Goal: Information Seeking & Learning: Find specific page/section

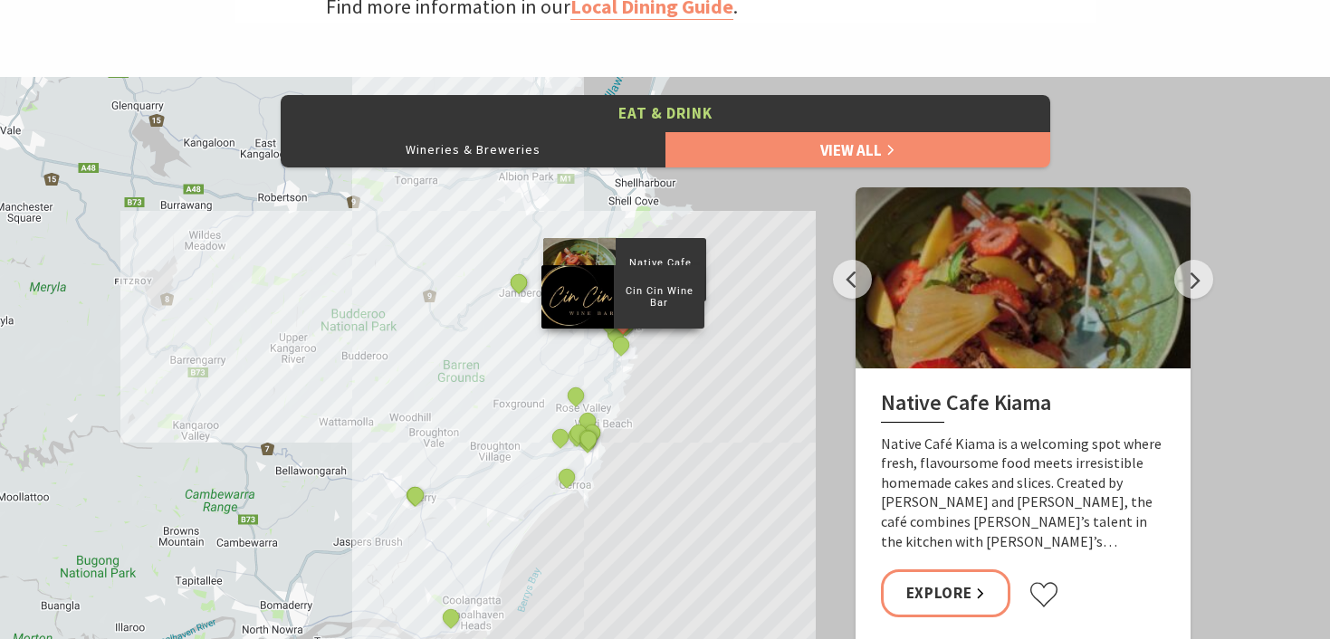
scroll to position [749, 0]
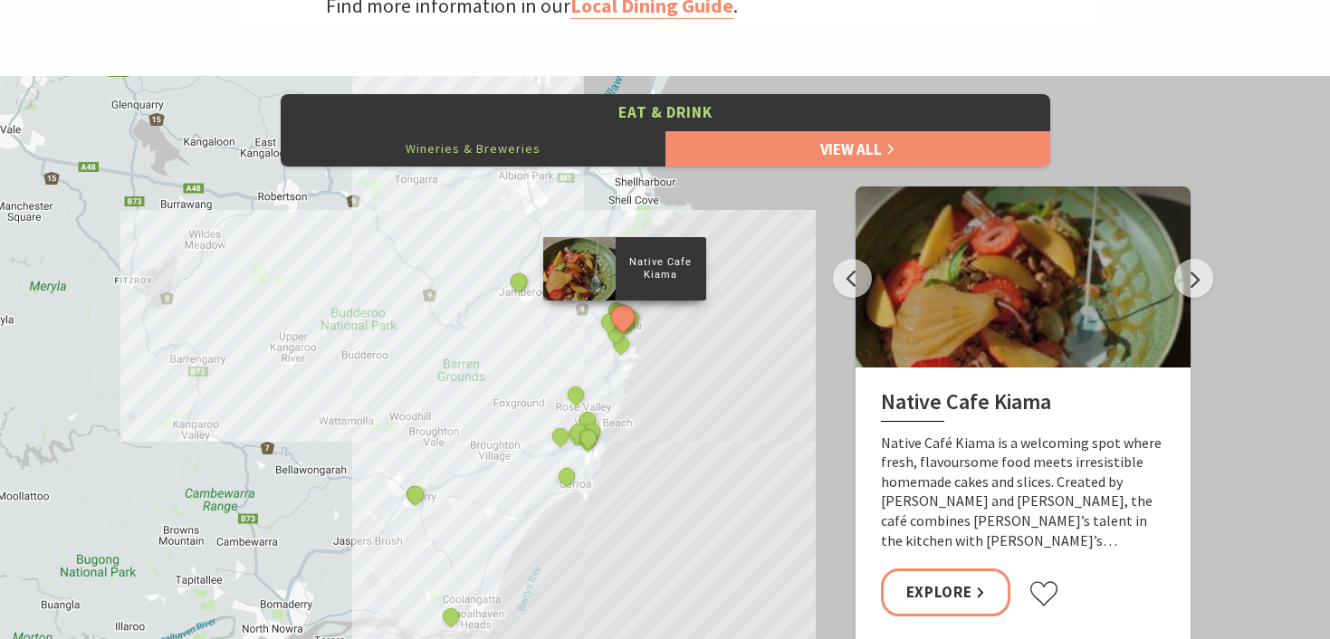
click at [499, 145] on button "Wineries & Breweries" at bounding box center [473, 148] width 385 height 36
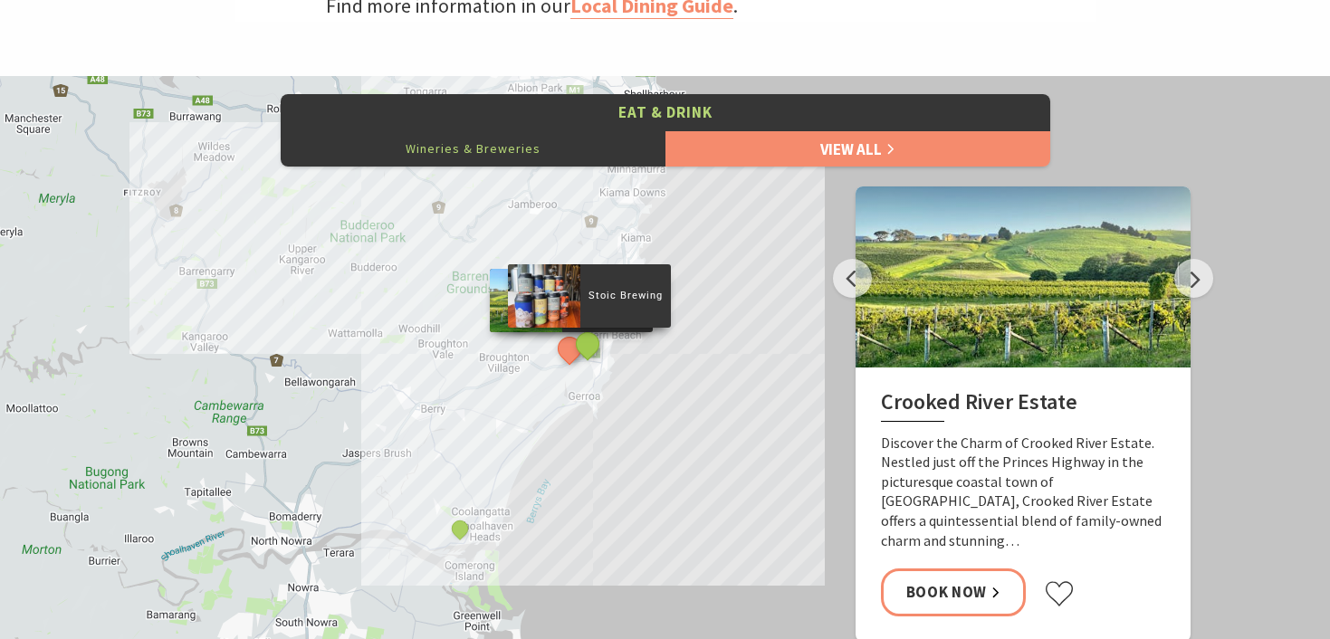
click at [590, 349] on button "See detail about Stoic Brewing" at bounding box center [588, 344] width 34 height 34
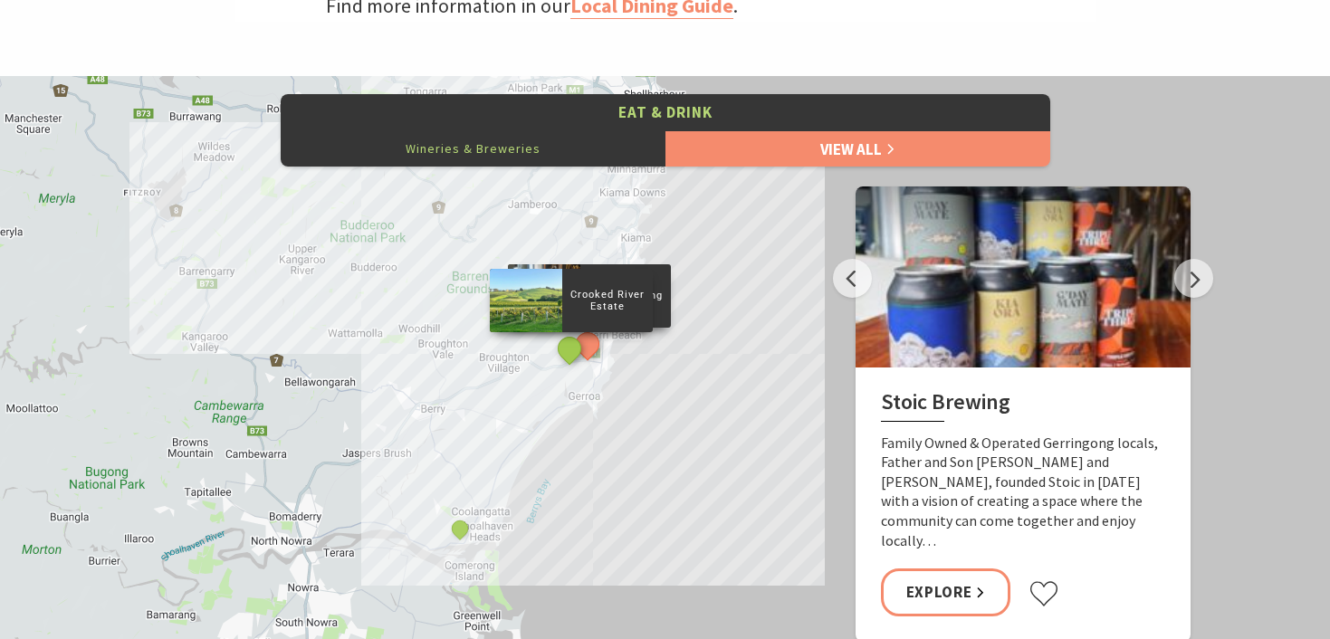
click at [571, 352] on button "See detail about Crooked River Estate" at bounding box center [569, 349] width 34 height 34
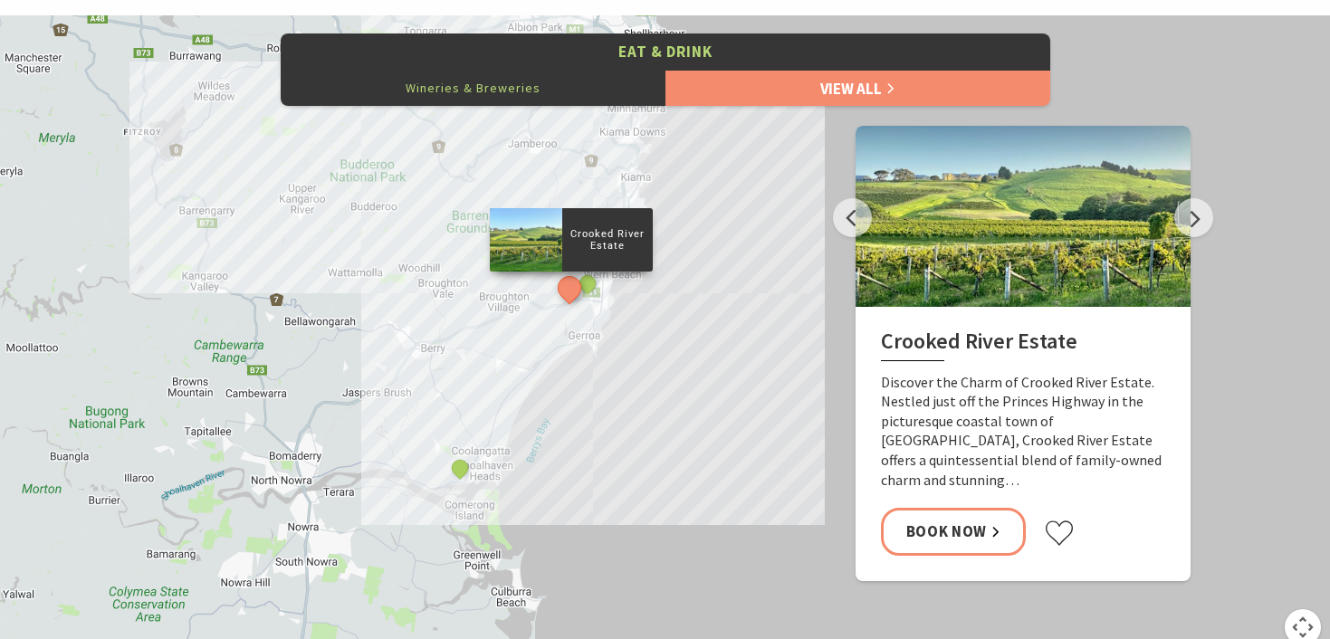
scroll to position [828, 0]
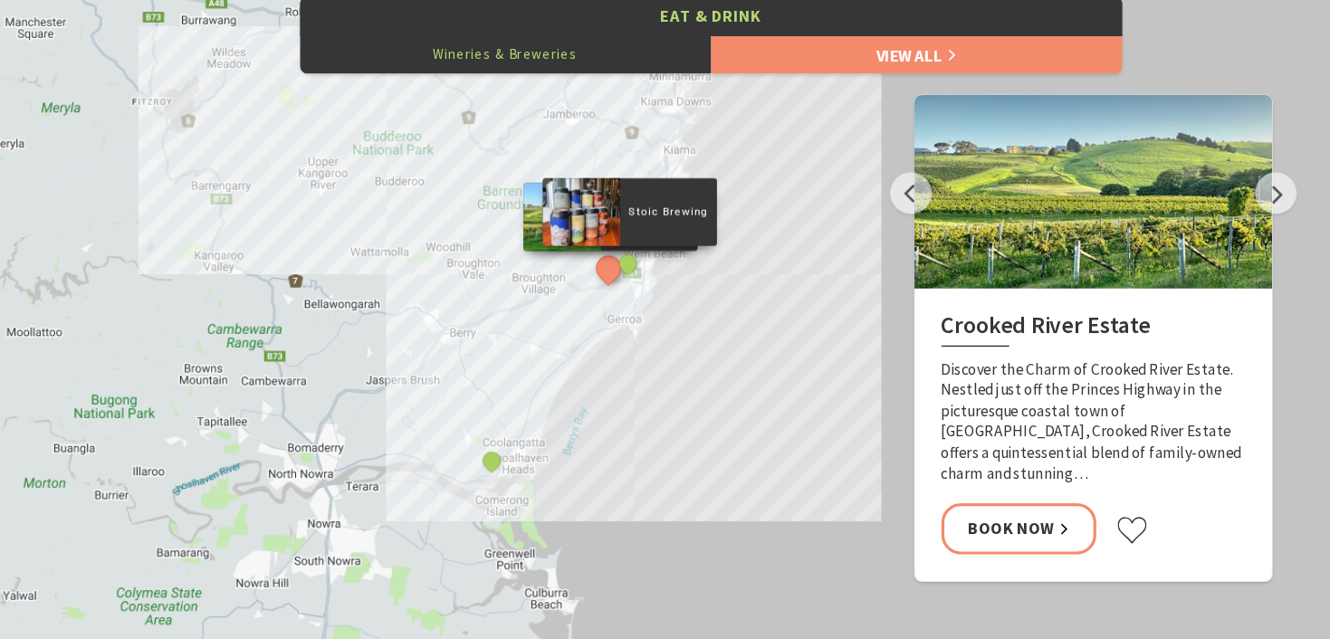
click at [595, 274] on div "Stoic Brewing" at bounding box center [588, 267] width 27 height 27
click at [585, 269] on button "See detail about Stoic Brewing" at bounding box center [588, 265] width 34 height 34
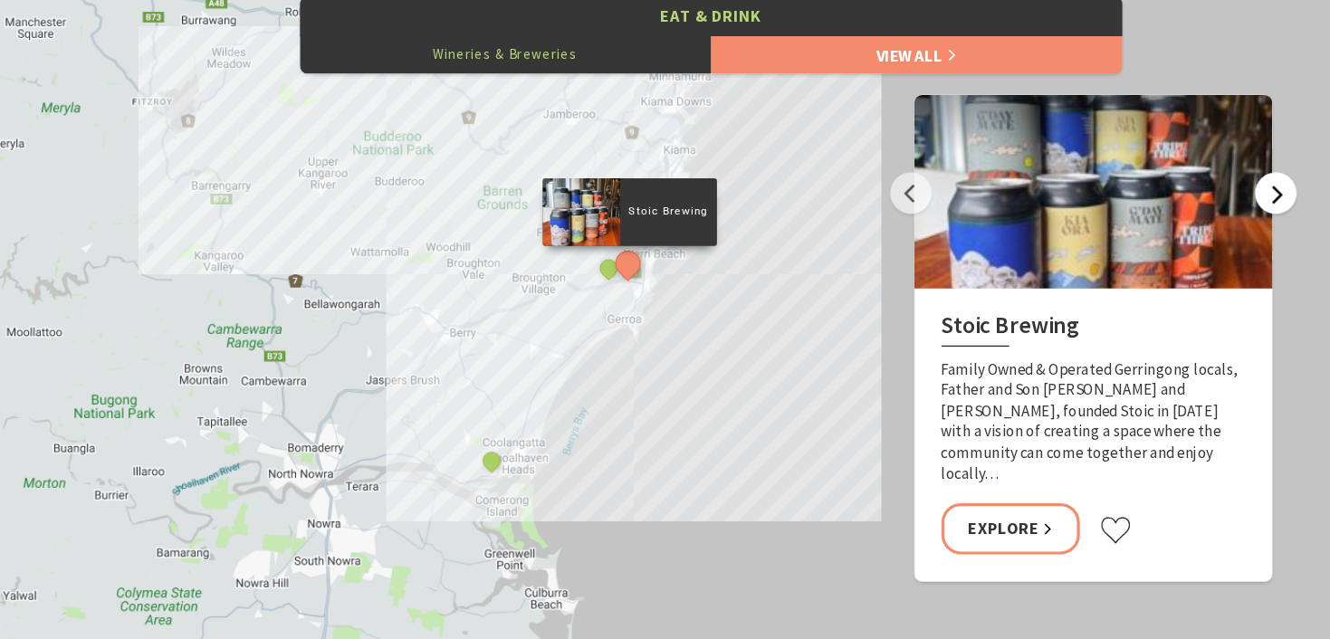
click at [1191, 203] on button "Next" at bounding box center [1194, 199] width 39 height 39
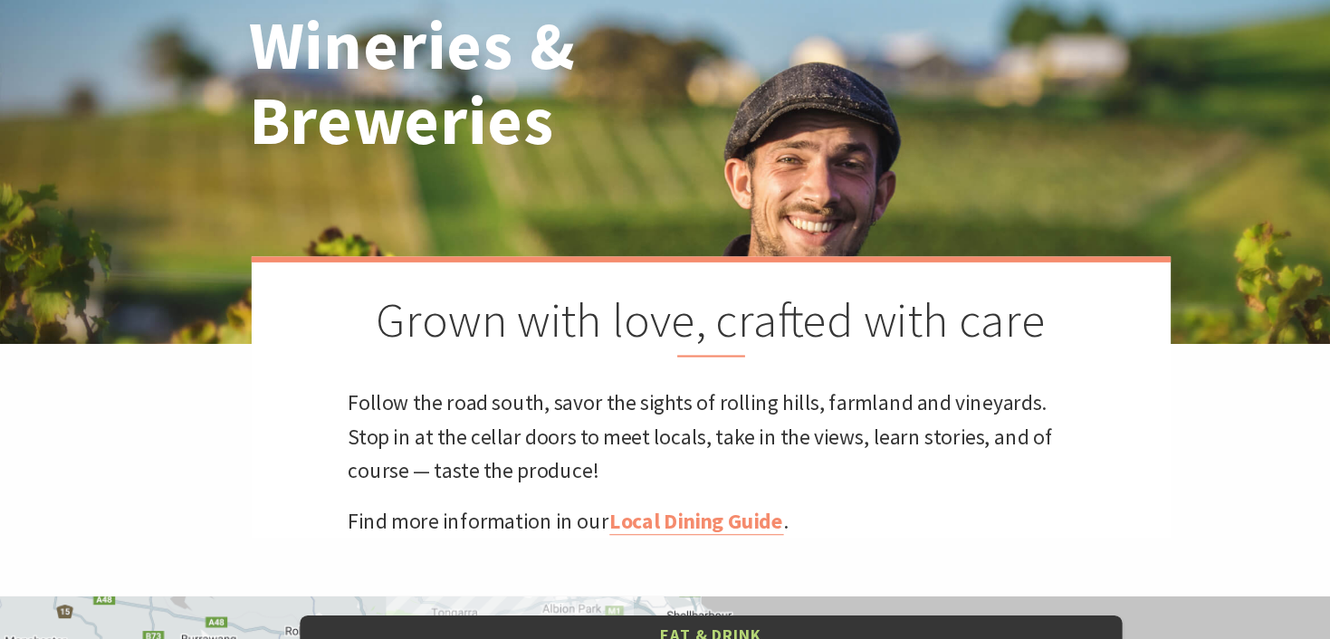
scroll to position [165, 0]
